Goal: Find specific page/section: Find specific page/section

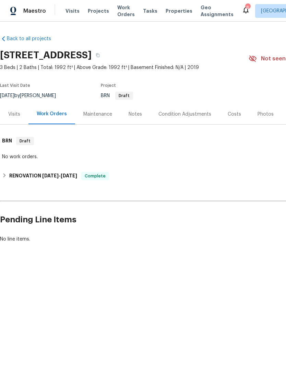
click at [245, 10] on div "8" at bounding box center [247, 7] width 5 height 7
click at [245, 4] on div "8" at bounding box center [247, 7] width 5 height 7
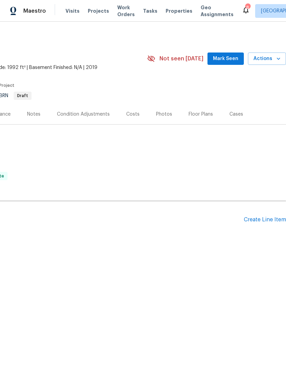
scroll to position [0, 102]
click at [243, 12] on icon at bounding box center [245, 10] width 5 height 7
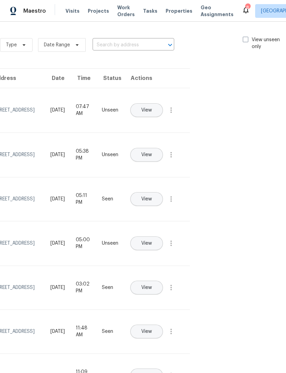
scroll to position [0, 76]
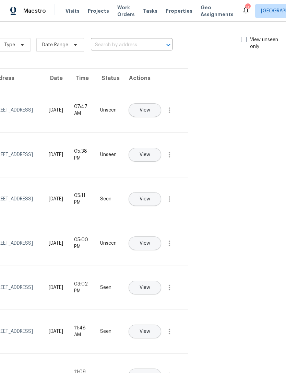
click at [241, 39] on span at bounding box center [243, 39] width 5 height 5
click at [241, 39] on input "View unseen only" at bounding box center [243, 38] width 4 height 4
checkbox input "true"
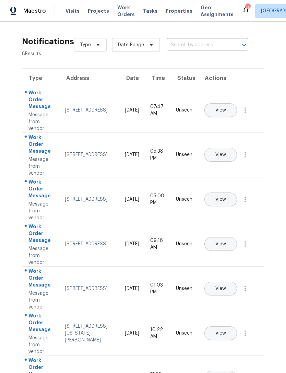
scroll to position [0, 0]
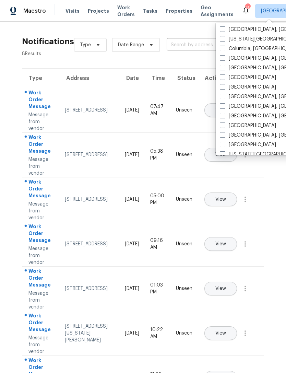
scroll to position [136, 0]
click at [228, 112] on label "[GEOGRAPHIC_DATA], [GEOGRAPHIC_DATA]" at bounding box center [273, 115] width 106 height 7
click at [224, 112] on input "[GEOGRAPHIC_DATA], [GEOGRAPHIC_DATA]" at bounding box center [222, 114] width 4 height 4
checkbox input "true"
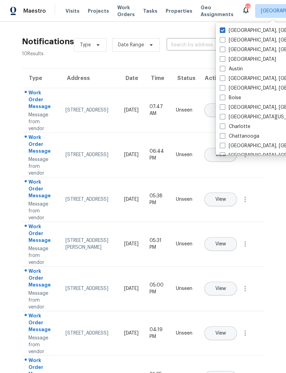
click at [223, 31] on span at bounding box center [222, 29] width 5 height 5
click at [223, 31] on input "[GEOGRAPHIC_DATA], [GEOGRAPHIC_DATA]" at bounding box center [222, 29] width 4 height 4
checkbox input "false"
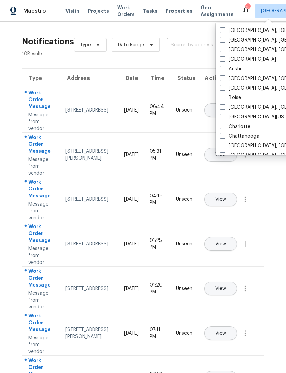
click at [214, 170] on td "View" at bounding box center [231, 154] width 66 height 45
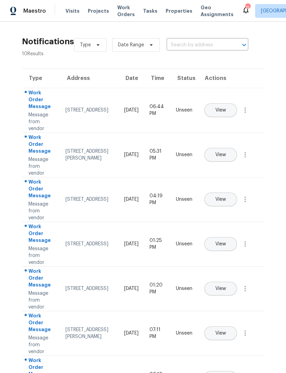
click at [169, 10] on span "Properties" at bounding box center [179, 11] width 27 height 7
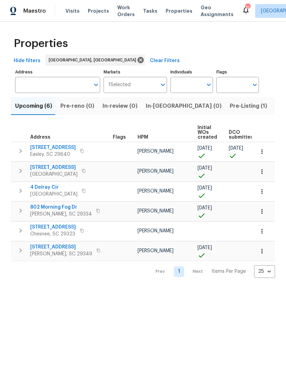
click at [74, 14] on span "Visits" at bounding box center [73, 11] width 14 height 7
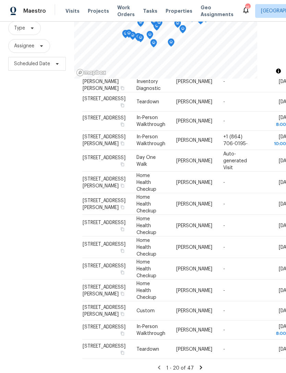
scroll to position [66, 0]
click at [202, 365] on icon at bounding box center [201, 368] width 6 height 6
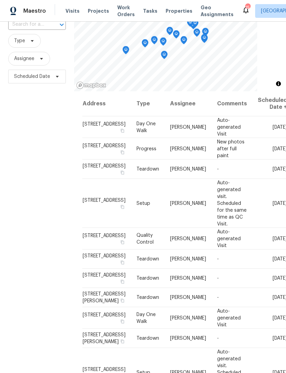
scroll to position [0, 0]
